Goal: Task Accomplishment & Management: Manage account settings

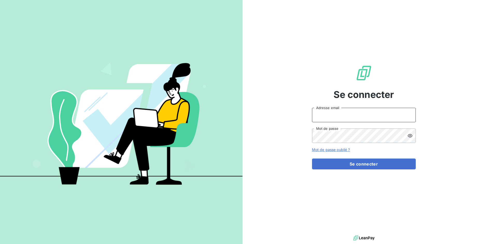
click at [338, 118] on input "Adresse email" at bounding box center [364, 115] width 104 height 15
drag, startPoint x: 331, startPoint y: 116, endPoint x: 352, endPoint y: 117, distance: 21.0
click at [352, 117] on input "admin@3dcelo" at bounding box center [364, 115] width 104 height 15
type input "admin@a64"
click at [312, 159] on button "Se connecter" at bounding box center [364, 164] width 104 height 11
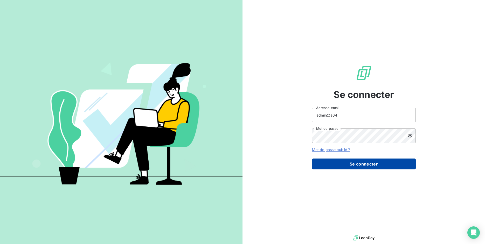
click at [343, 169] on button "Se connecter" at bounding box center [364, 164] width 104 height 11
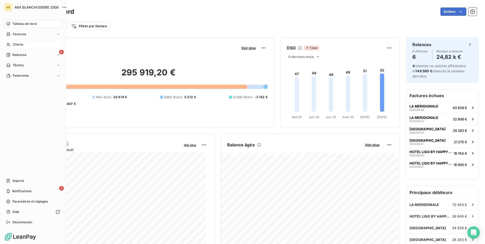
click at [13, 46] on span "Clients" at bounding box center [18, 44] width 10 height 5
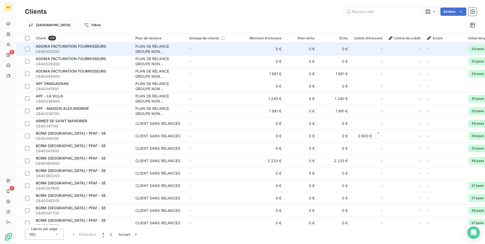
click at [197, 53] on td "-" at bounding box center [213, 49] width 54 height 12
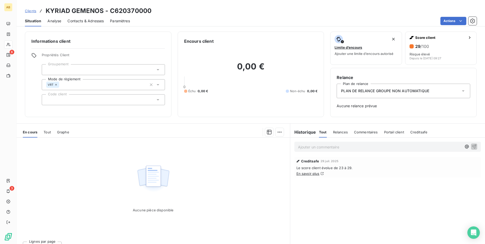
click at [48, 131] on span "Tout" at bounding box center [47, 132] width 7 height 4
click at [34, 132] on span "En cours" at bounding box center [30, 132] width 15 height 4
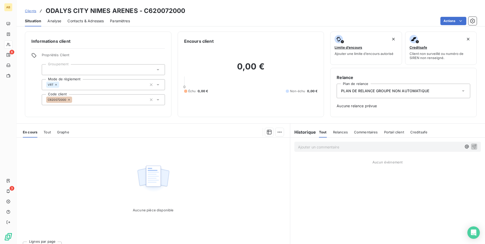
click at [41, 132] on div "En cours Tout Graphe" at bounding box center [153, 132] width 273 height 11
click at [44, 133] on span "Tout" at bounding box center [47, 132] width 7 height 4
click at [33, 133] on span "En cours" at bounding box center [30, 132] width 15 height 4
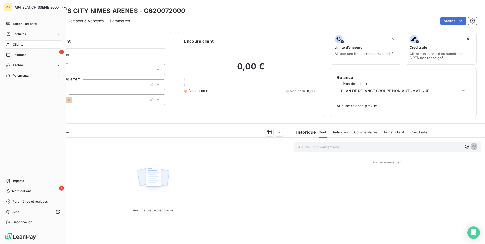
click at [19, 44] on span "Clients" at bounding box center [18, 44] width 10 height 5
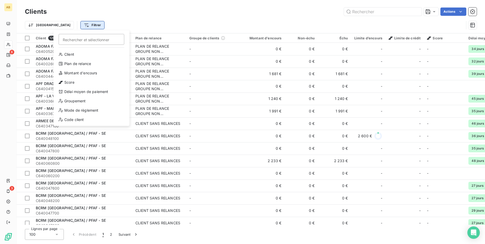
click at [70, 25] on html "AB 6 3 Clients Actions Trier Filtrer Rechercher et sélectionner Client Plan de …" at bounding box center [242, 122] width 485 height 244
click at [72, 54] on div "Client" at bounding box center [91, 54] width 72 height 8
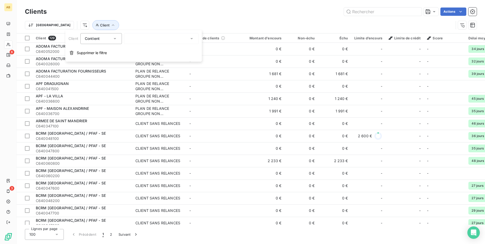
click at [138, 38] on div at bounding box center [161, 38] width 75 height 11
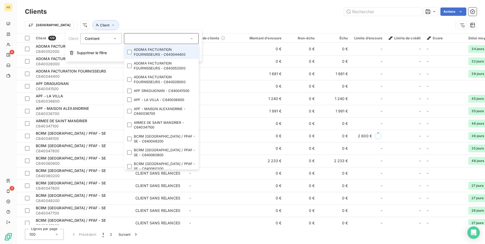
click at [103, 37] on div "Contient" at bounding box center [98, 38] width 27 height 7
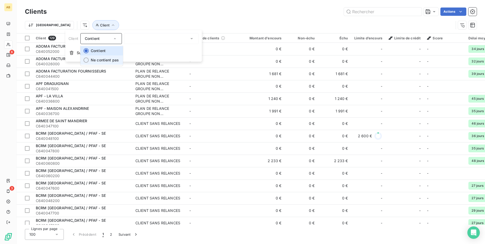
click at [105, 62] on span "Ne contient pas" at bounding box center [105, 60] width 28 height 4
click at [144, 40] on div at bounding box center [161, 38] width 75 height 11
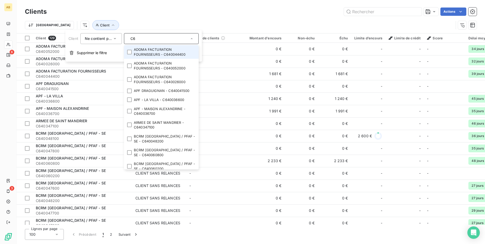
type input "C64"
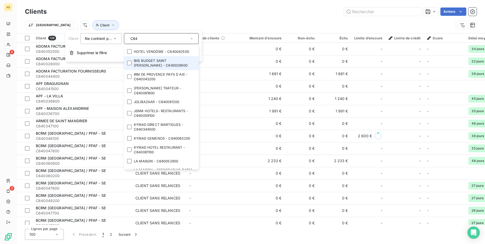
scroll to position [1138, 0]
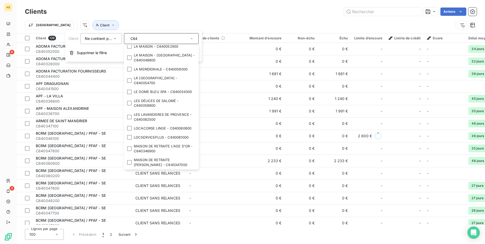
click at [182, 21] on div "Trier Client" at bounding box center [239, 25] width 428 height 10
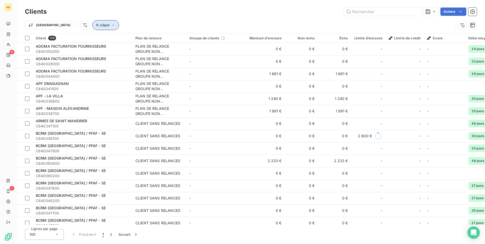
click at [92, 27] on button "Client" at bounding box center [105, 25] width 27 height 10
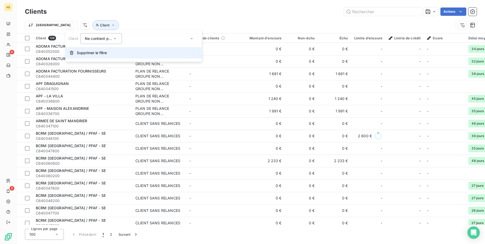
click at [91, 52] on span "Supprimer le filtre" at bounding box center [92, 52] width 30 height 5
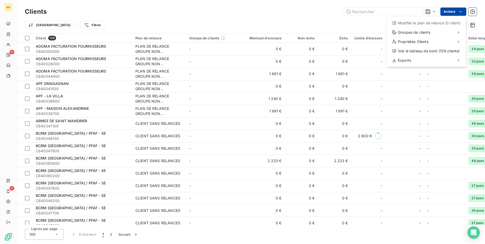
click at [454, 8] on html "AB 6 3 Clients Actions Modifier le plan de relance (0 client) Groupes de client…" at bounding box center [242, 122] width 485 height 244
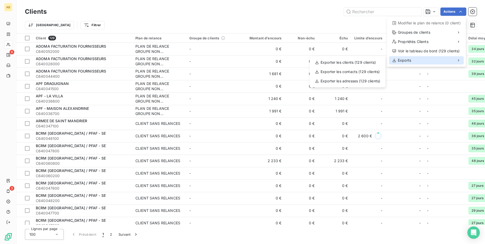
click at [423, 58] on div "Exports" at bounding box center [426, 60] width 75 height 8
click at [366, 63] on div "Exporter les clients (129 clients)" at bounding box center [347, 62] width 72 height 8
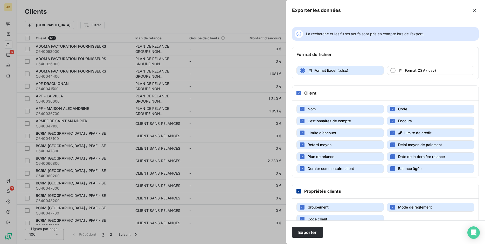
click at [299, 189] on div at bounding box center [298, 191] width 5 height 5
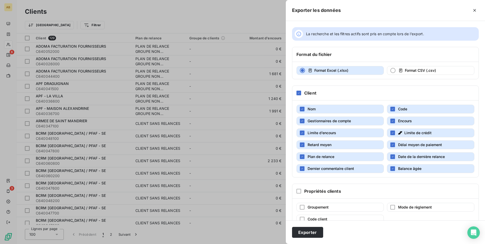
click at [320, 167] on span "Dernier commentaire client" at bounding box center [330, 168] width 46 height 4
click at [324, 155] on span "Plan de relance" at bounding box center [320, 156] width 27 height 4
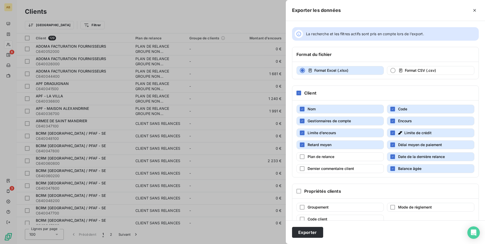
click at [328, 146] on span "Retard moyen" at bounding box center [319, 145] width 24 height 4
drag, startPoint x: 398, startPoint y: 133, endPoint x: 375, endPoint y: 136, distance: 23.2
click at [398, 133] on icon "button" at bounding box center [400, 132] width 4 height 3
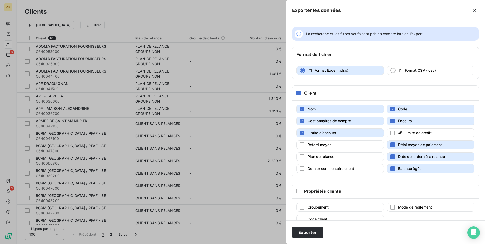
drag, startPoint x: 373, startPoint y: 136, endPoint x: 393, endPoint y: 139, distance: 19.9
click at [373, 136] on button "Limite d’encours" at bounding box center [339, 133] width 87 height 9
click at [405, 143] on span "Délai moyen de paiement" at bounding box center [420, 145] width 44 height 4
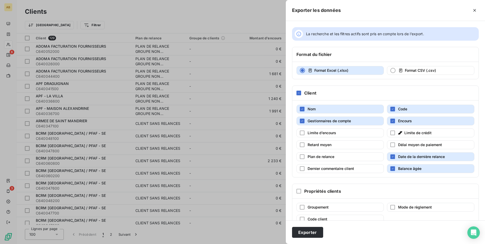
click at [405, 155] on span "Date de la dernière relance" at bounding box center [421, 156] width 47 height 4
click at [404, 168] on span "Balance âgée" at bounding box center [409, 168] width 23 height 4
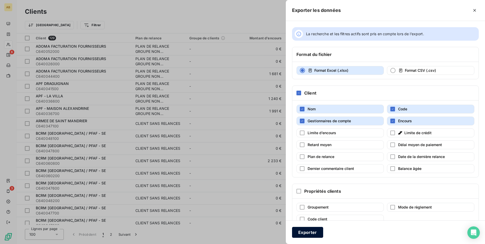
click at [314, 232] on button "Exporter" at bounding box center [307, 232] width 31 height 11
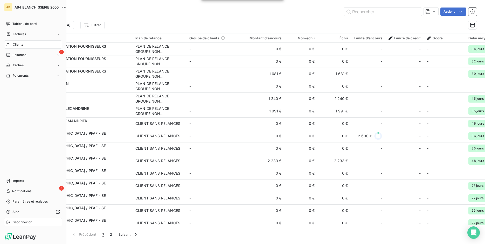
click at [11, 220] on div "Déconnexion" at bounding box center [33, 222] width 58 height 8
